Goal: Information Seeking & Learning: Learn about a topic

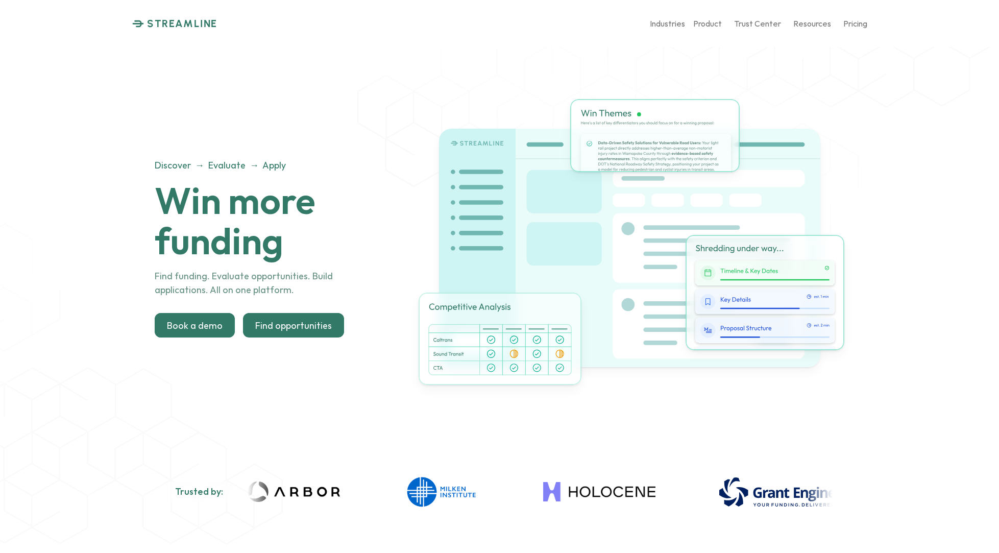
click at [297, 320] on p "Find opportunities" at bounding box center [293, 325] width 77 height 11
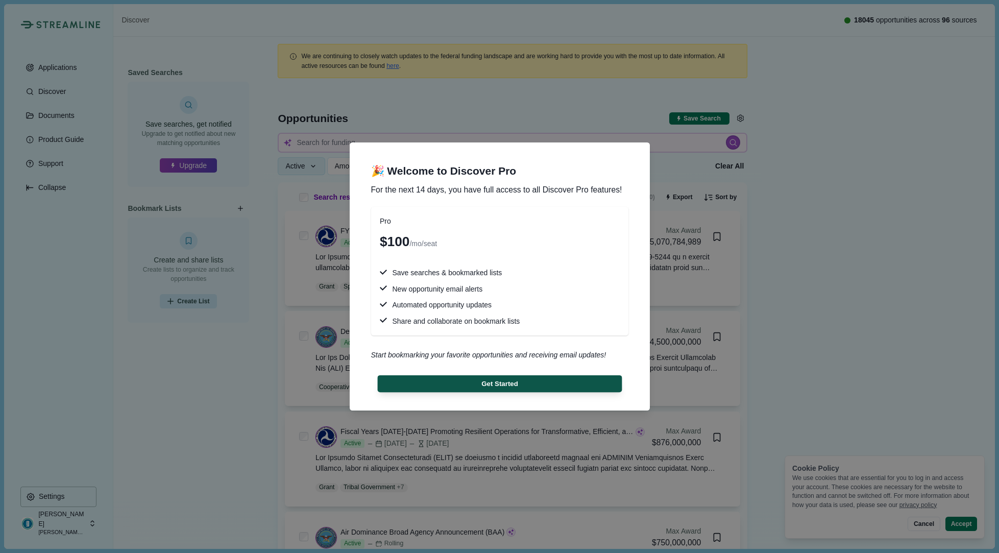
click at [508, 379] on button "Get Started" at bounding box center [499, 383] width 245 height 17
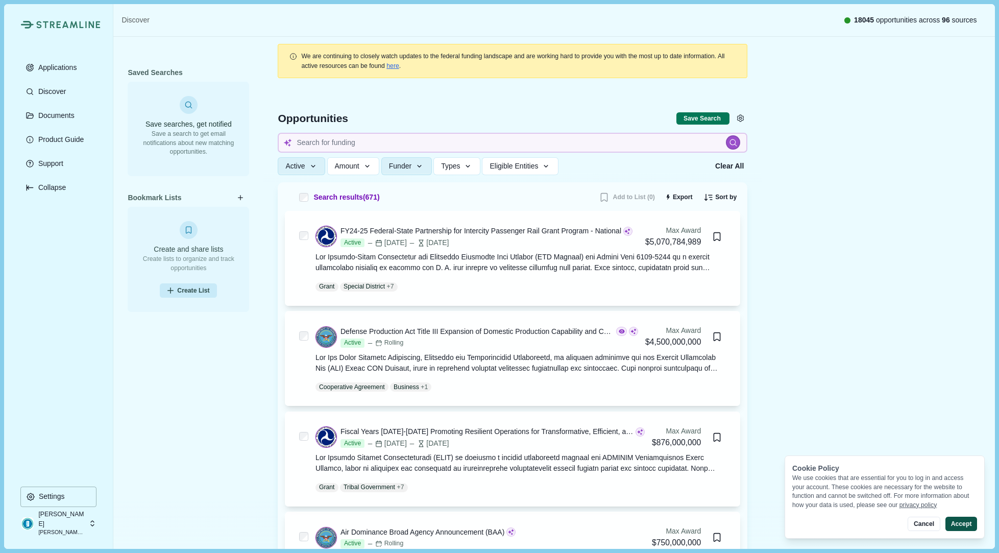
click at [964, 523] on button "Accept" at bounding box center [962, 524] width 32 height 14
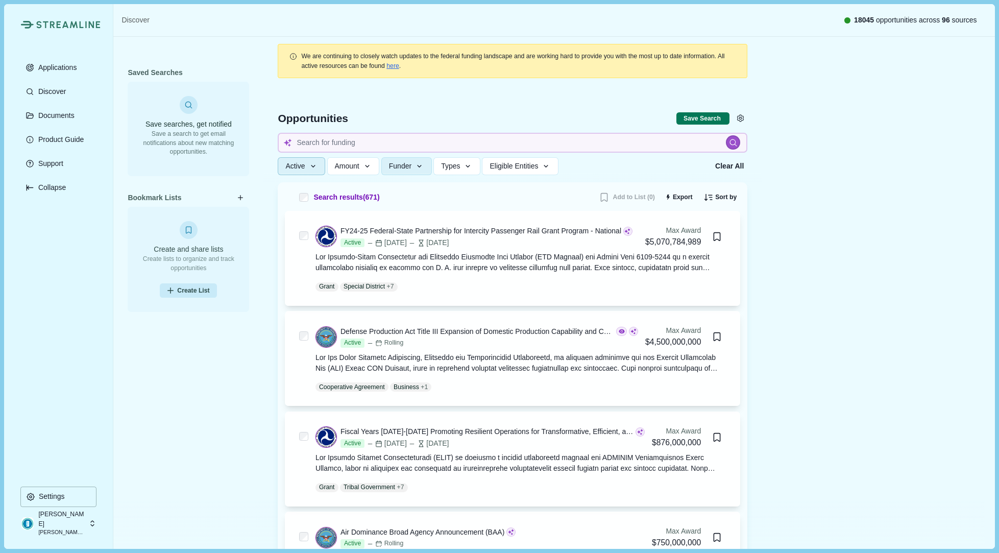
click at [318, 169] on icon "button" at bounding box center [313, 166] width 9 height 9
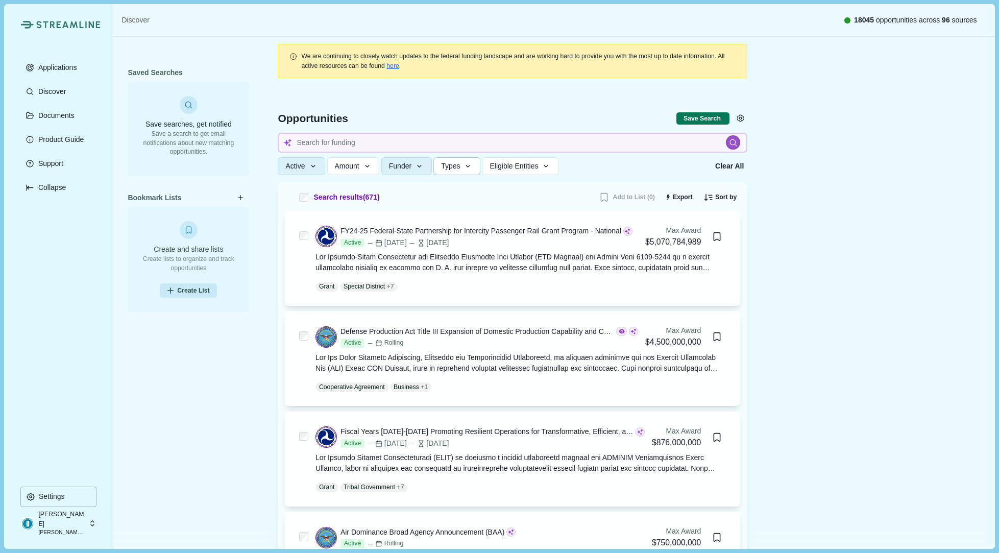
click at [460, 168] on span "Types" at bounding box center [450, 166] width 19 height 9
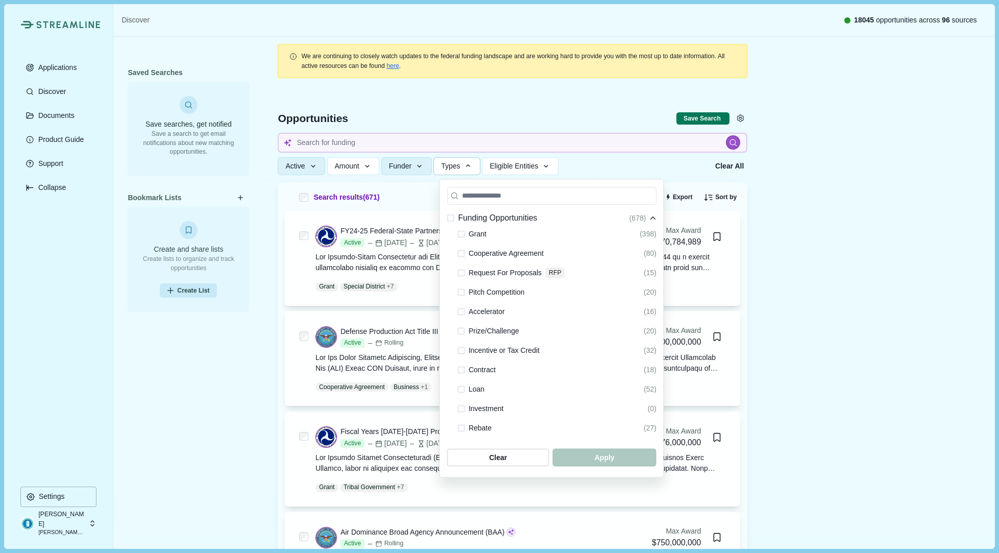
click at [461, 367] on span at bounding box center [461, 369] width 7 height 7
click at [604, 455] on span "button" at bounding box center [605, 457] width 99 height 17
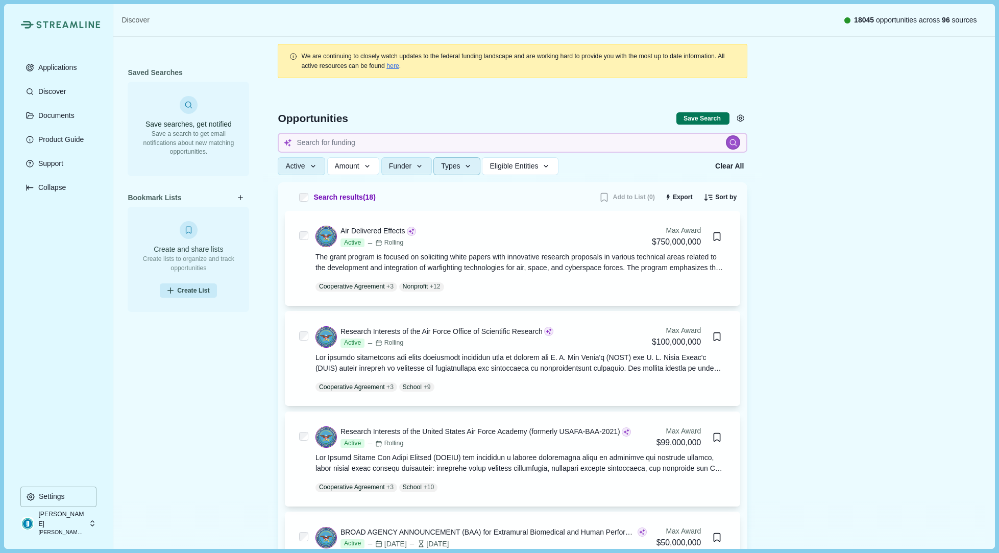
click at [473, 171] on button "Types" at bounding box center [457, 166] width 47 height 18
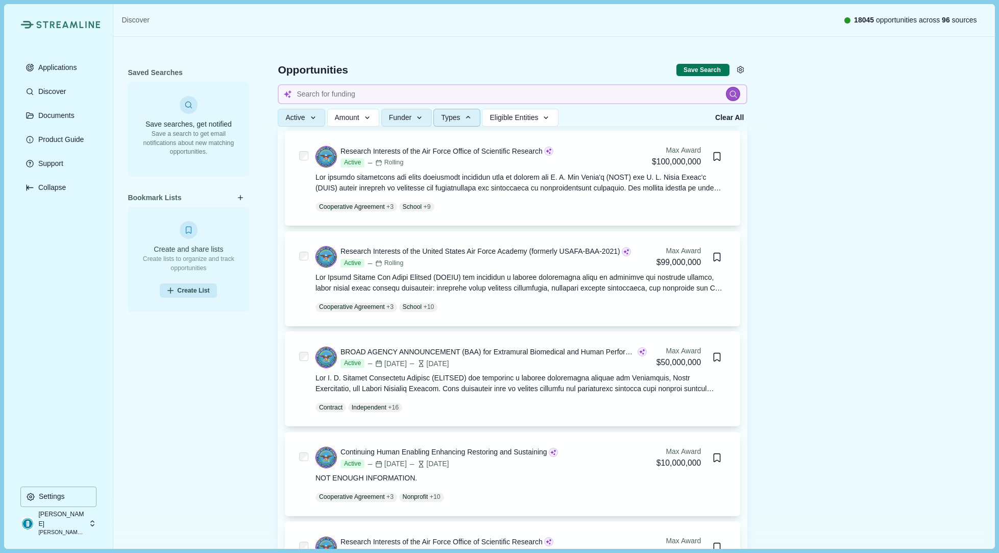
click at [145, 351] on div "Saved Searches Save searches, get notified Save a search to get email notificat…" at bounding box center [189, 286] width 122 height 442
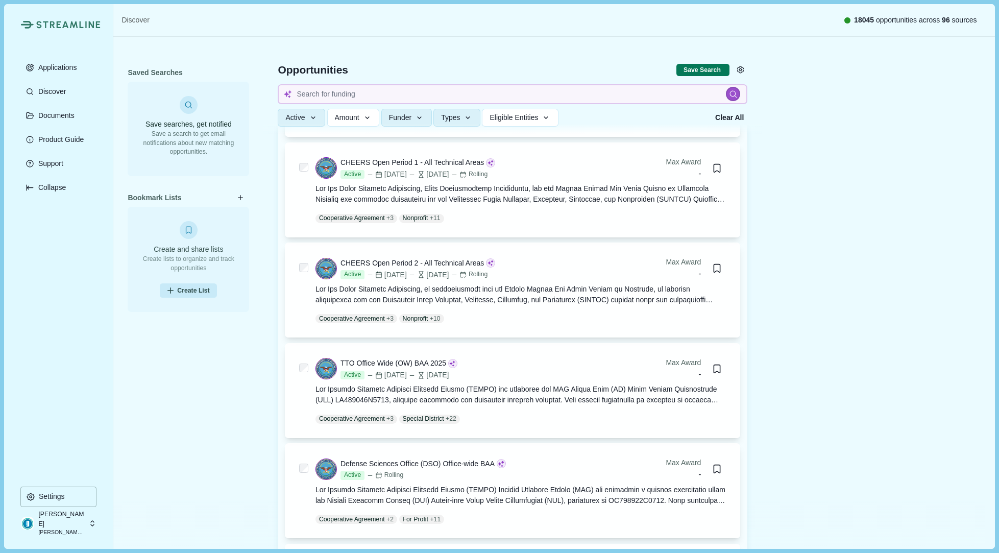
scroll to position [1066, 0]
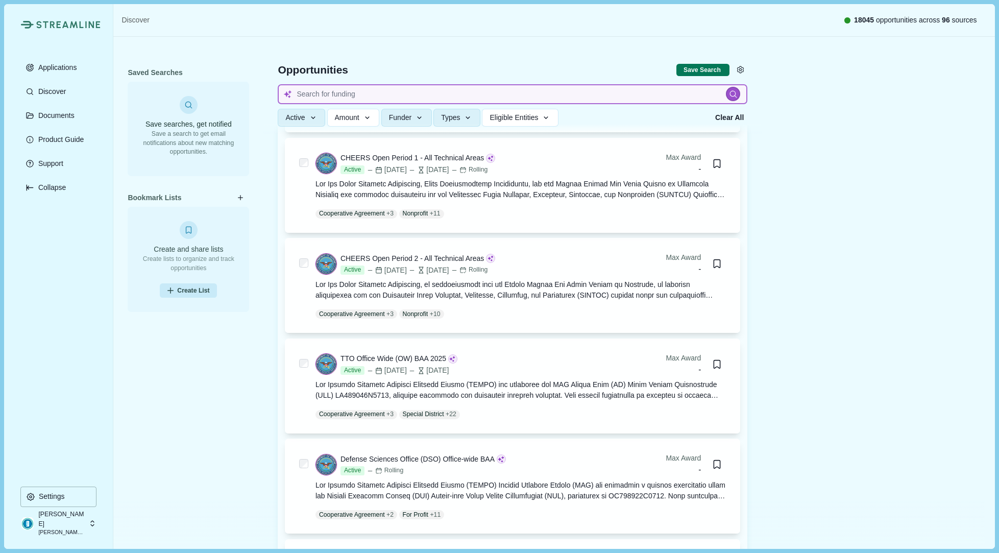
click at [327, 90] on input at bounding box center [513, 94] width 470 height 20
type input "Medical"
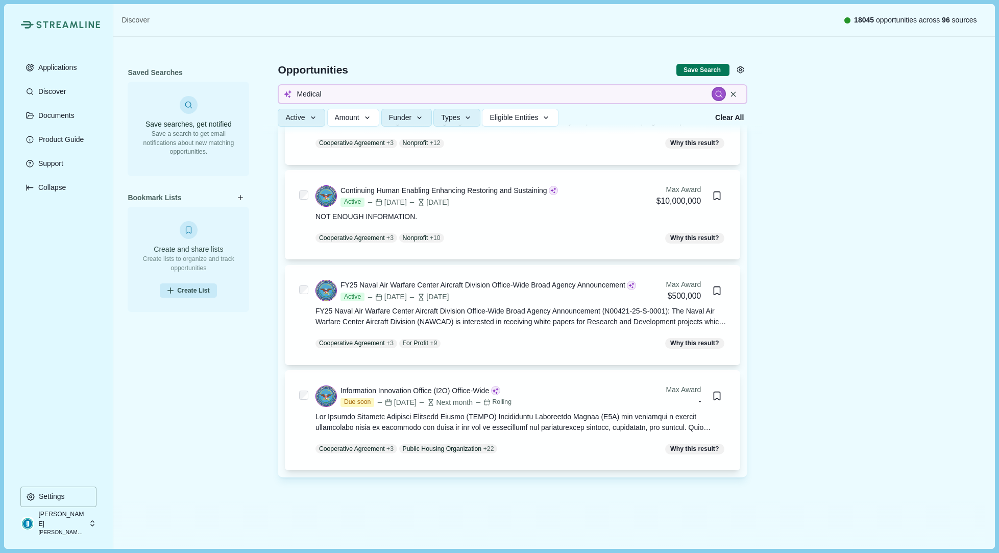
scroll to position [1621, 0]
click at [380, 390] on div "Information Innovation Office (I2O) Office-Wide" at bounding box center [415, 392] width 149 height 11
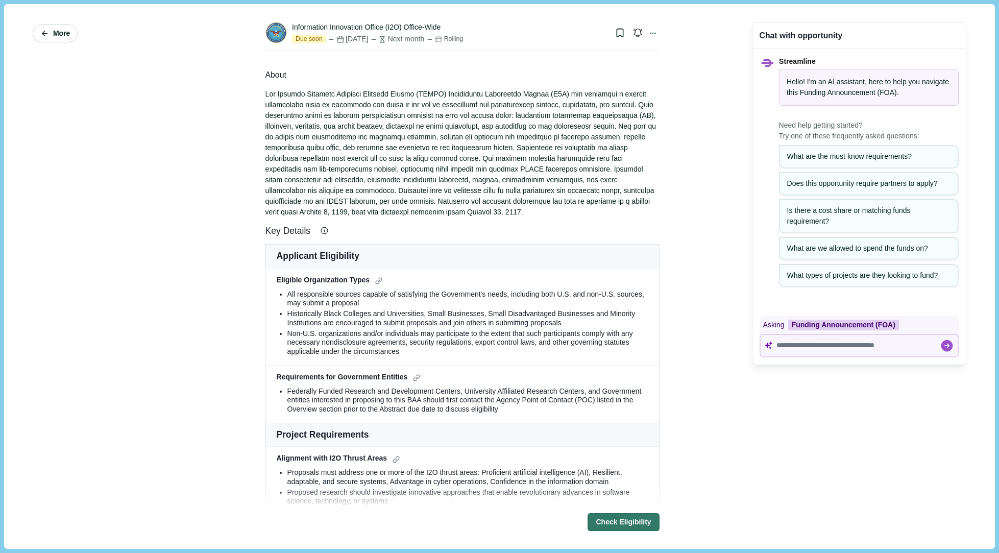
click at [61, 30] on span "More" at bounding box center [61, 33] width 17 height 9
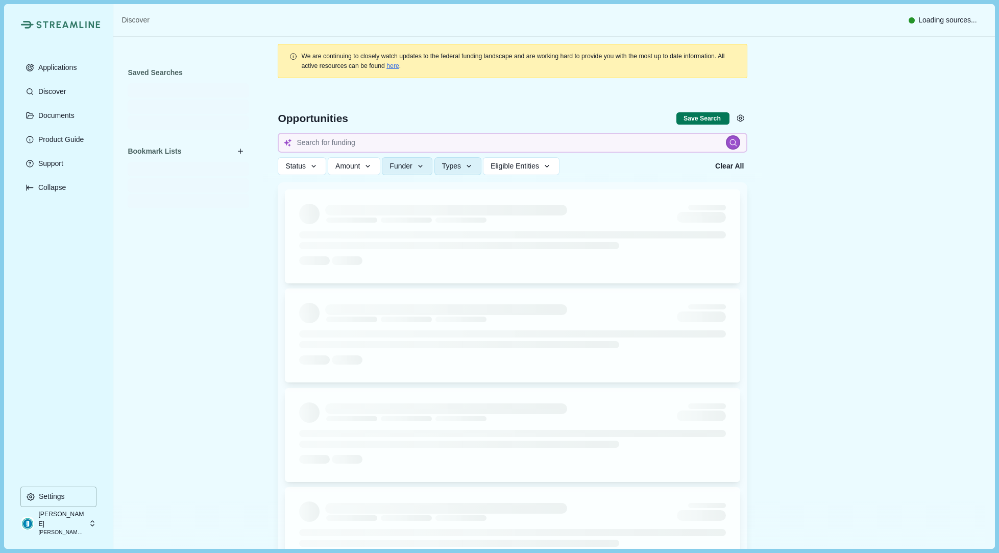
type input "Medical"
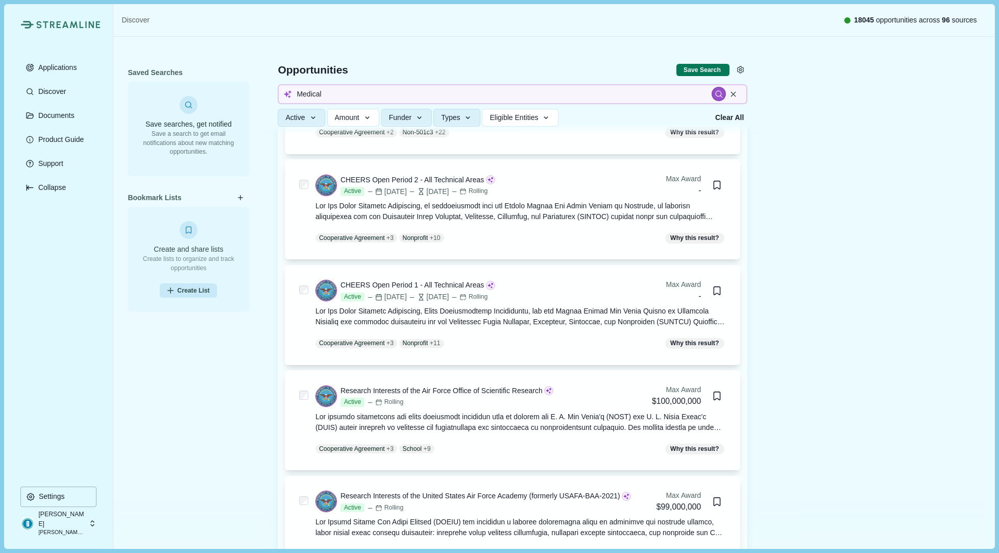
scroll to position [372, 0]
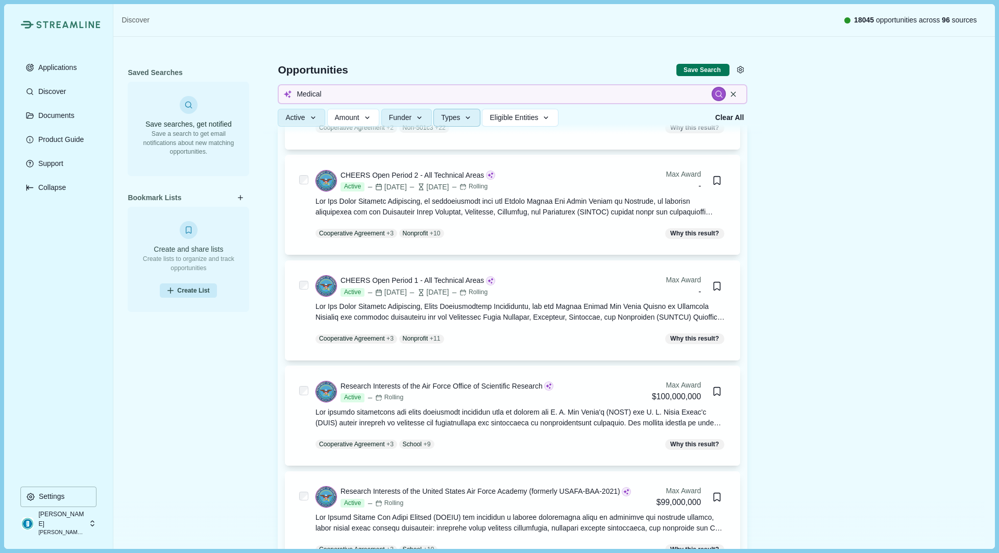
click at [473, 118] on icon "button" at bounding box center [468, 117] width 9 height 9
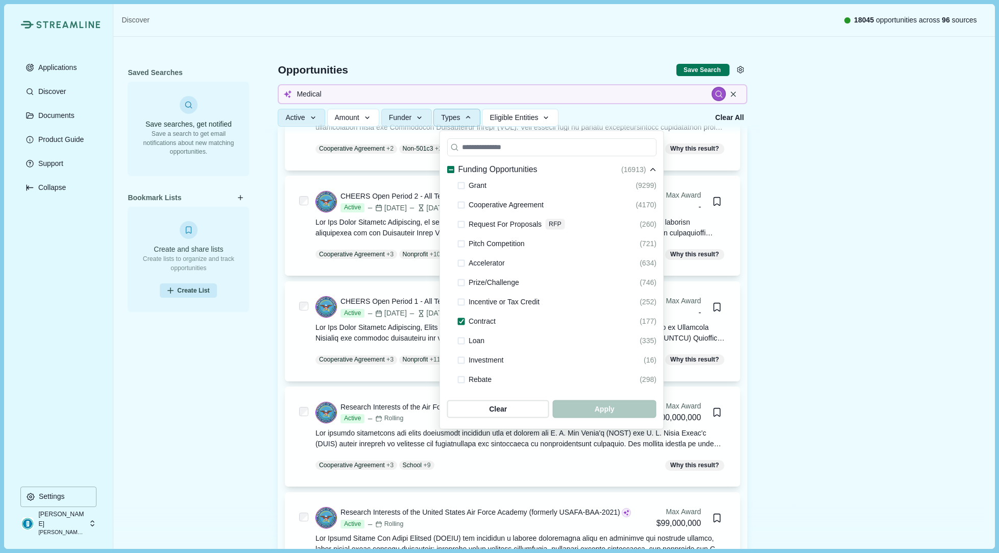
scroll to position [349, 0]
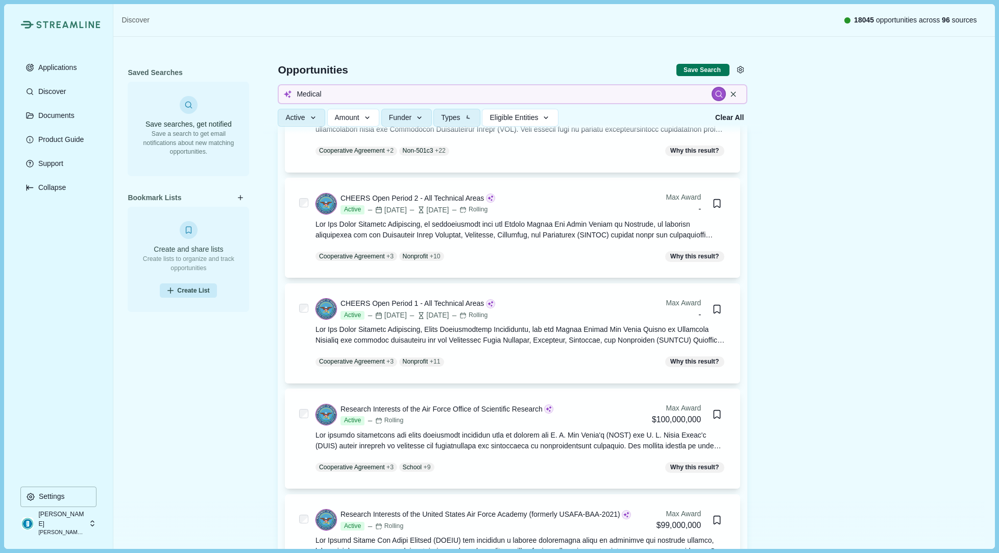
click at [421, 112] on button "Funder" at bounding box center [407, 118] width 51 height 18
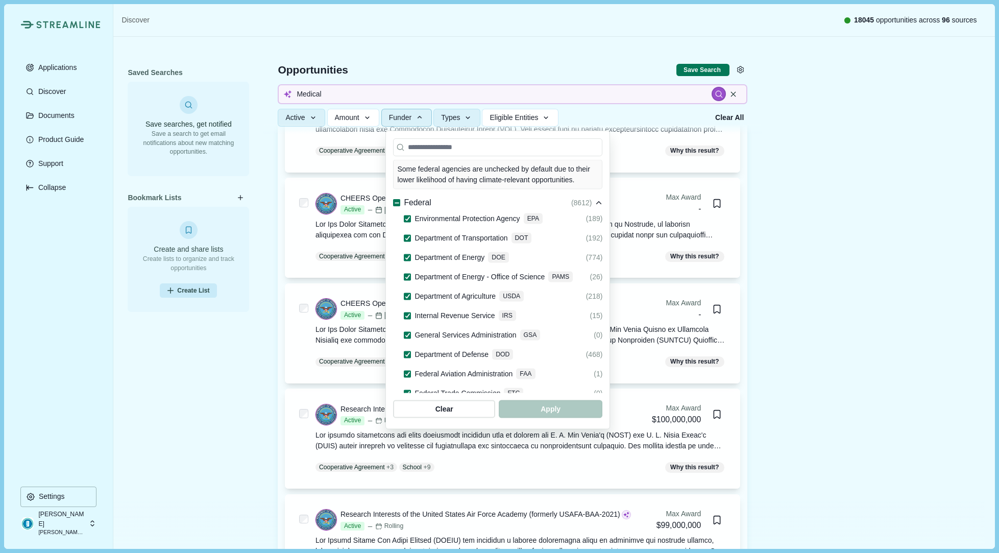
click at [420, 112] on button "Funder" at bounding box center [407, 118] width 51 height 18
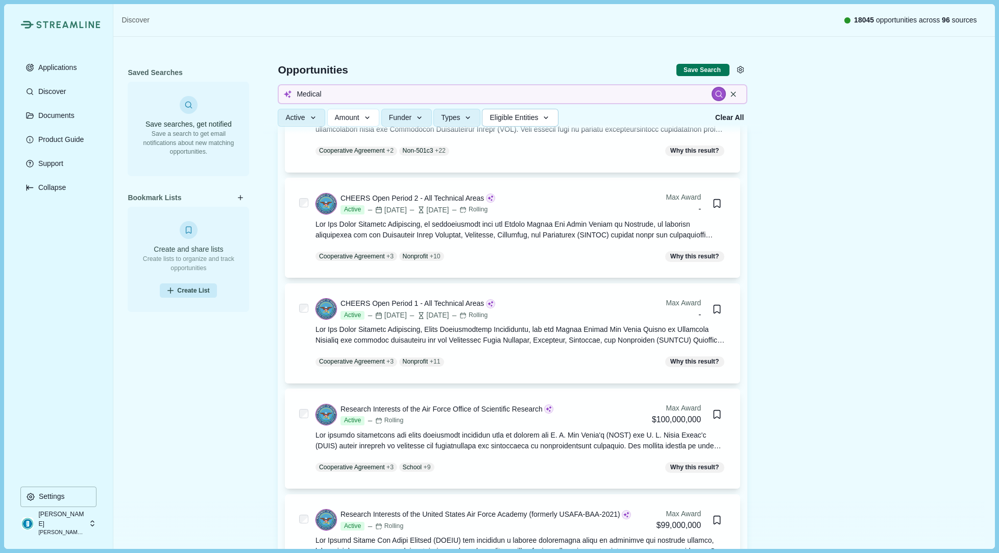
click at [521, 116] on span "Eligible Entities" at bounding box center [514, 117] width 49 height 9
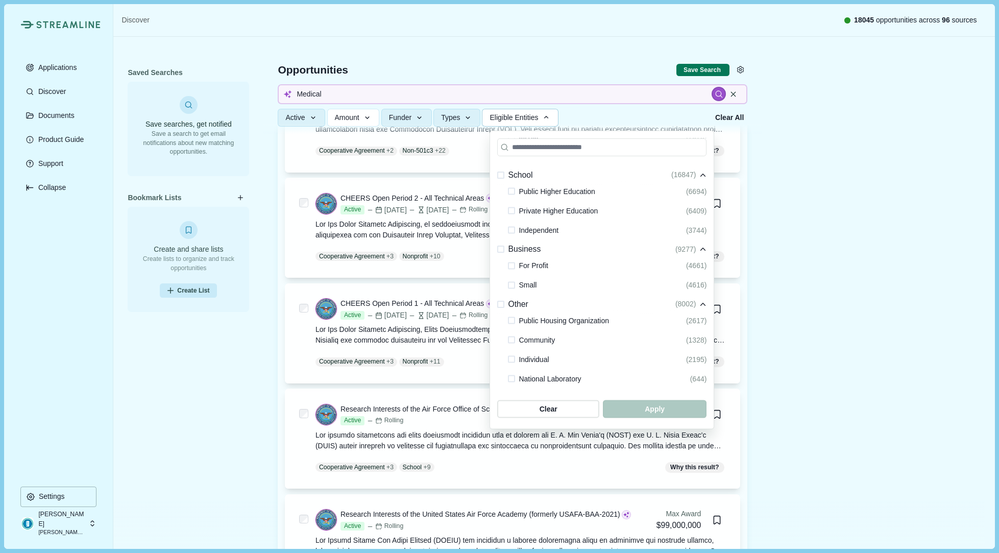
scroll to position [235, 0]
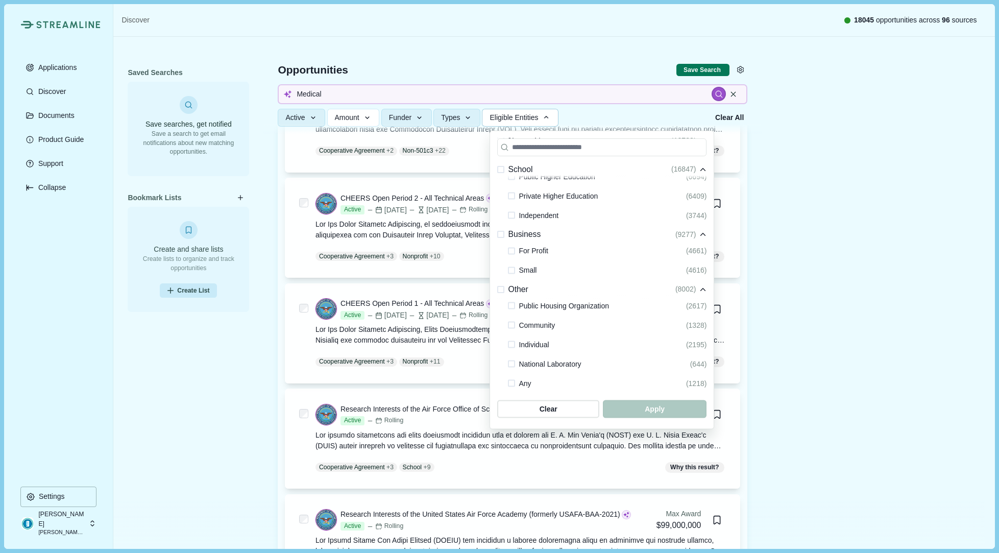
click at [511, 271] on span at bounding box center [511, 270] width 7 height 7
click at [657, 408] on span "button" at bounding box center [655, 409] width 99 height 17
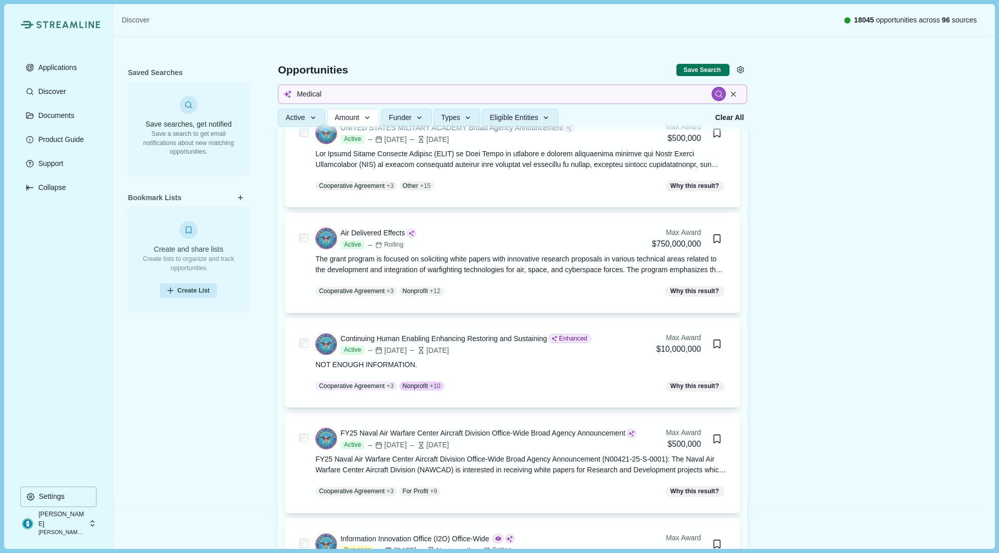
scroll to position [1470, 0]
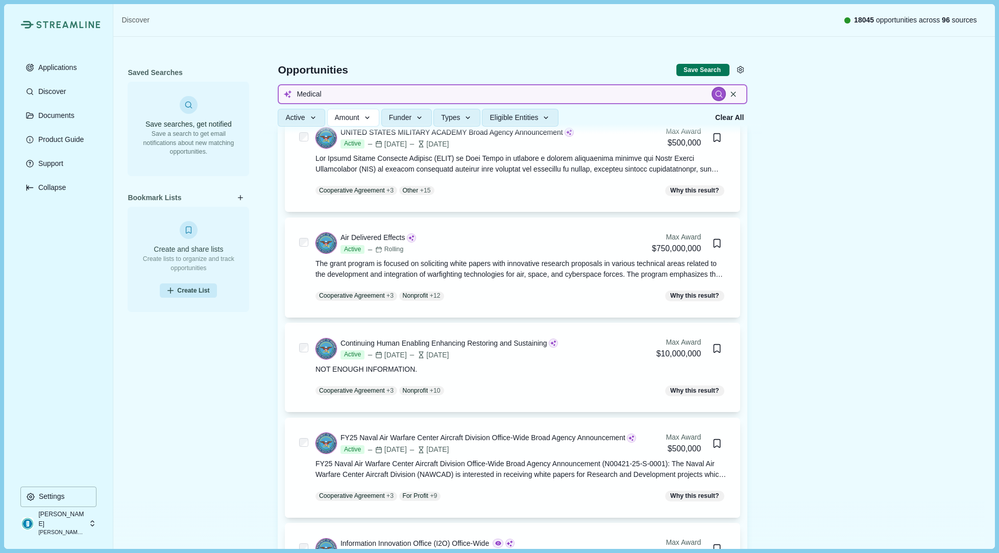
drag, startPoint x: 334, startPoint y: 95, endPoint x: 275, endPoint y: 92, distance: 59.3
click at [278, 92] on div "Opportunities Save Search Include missing values Medical Active Status All Acti…" at bounding box center [513, 85] width 470 height 97
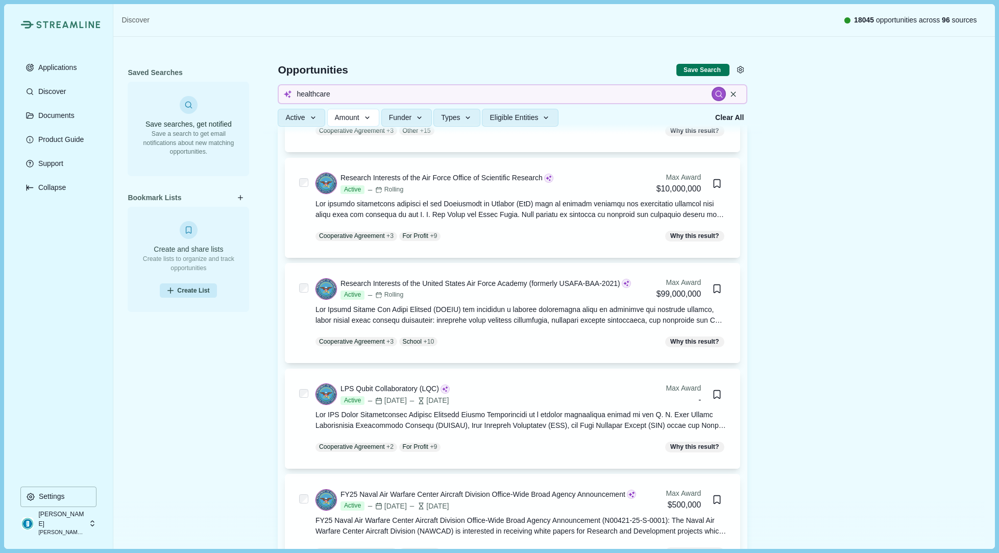
scroll to position [1623, 0]
